Goal: Navigation & Orientation: Go to known website

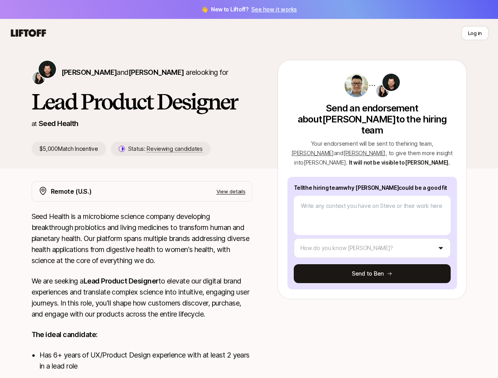
click at [28, 33] on icon at bounding box center [28, 33] width 38 height 11
click at [475, 33] on button "Log in" at bounding box center [474, 33] width 27 height 14
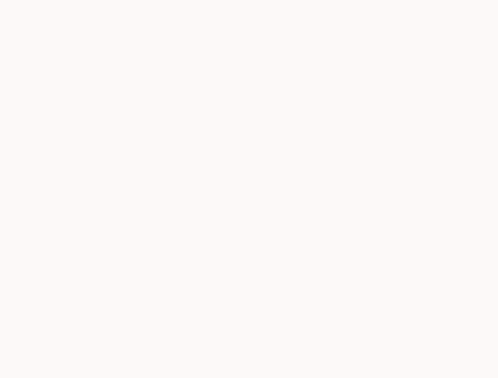
type textarea "x"
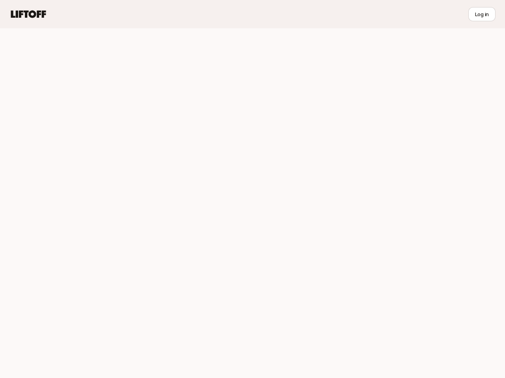
click at [120, 72] on div at bounding box center [252, 203] width 505 height 350
click at [152, 149] on div at bounding box center [252, 203] width 505 height 350
click at [438, 132] on div at bounding box center [252, 203] width 505 height 350
click at [317, 142] on div at bounding box center [252, 203] width 505 height 350
click at [382, 237] on div at bounding box center [252, 203] width 505 height 350
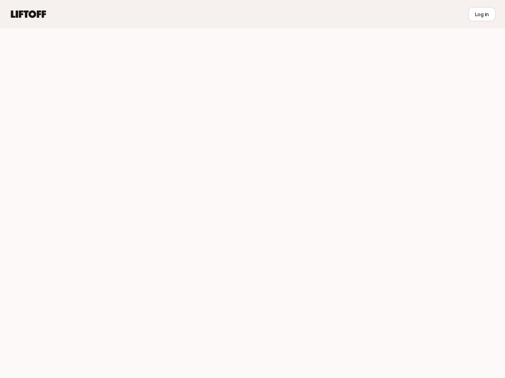
click at [382, 263] on div at bounding box center [252, 203] width 505 height 350
click at [240, 192] on div at bounding box center [252, 203] width 505 height 350
